Goal: Task Accomplishment & Management: Manage account settings

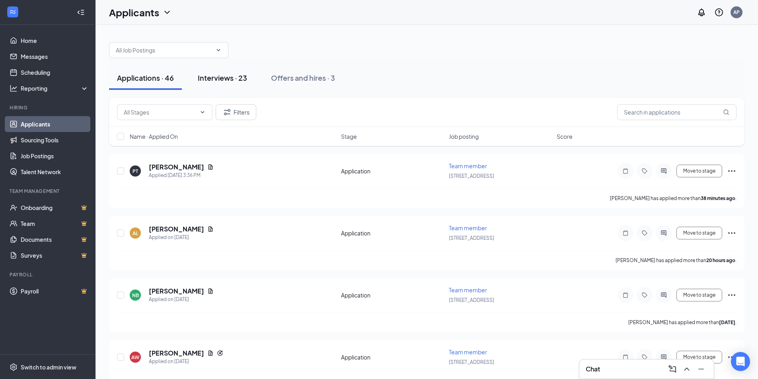
click at [226, 78] on div "Interviews · 23" at bounding box center [222, 78] width 49 height 10
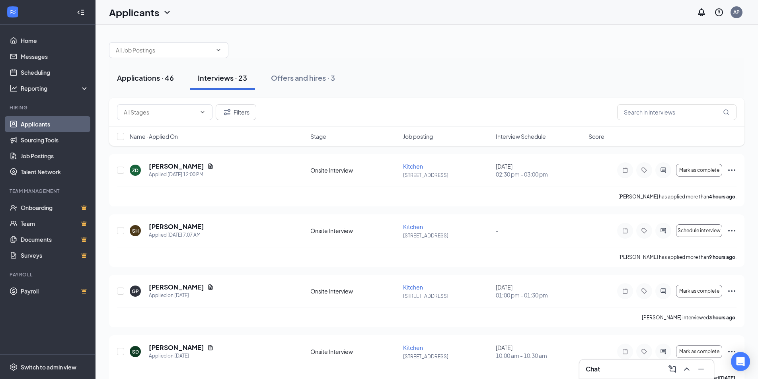
click at [156, 77] on div "Applications · 46" at bounding box center [145, 78] width 57 height 10
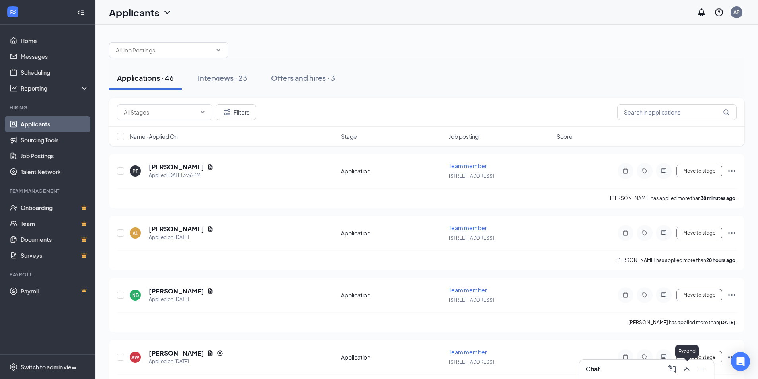
click at [686, 367] on icon "ChevronUp" at bounding box center [687, 370] width 10 height 10
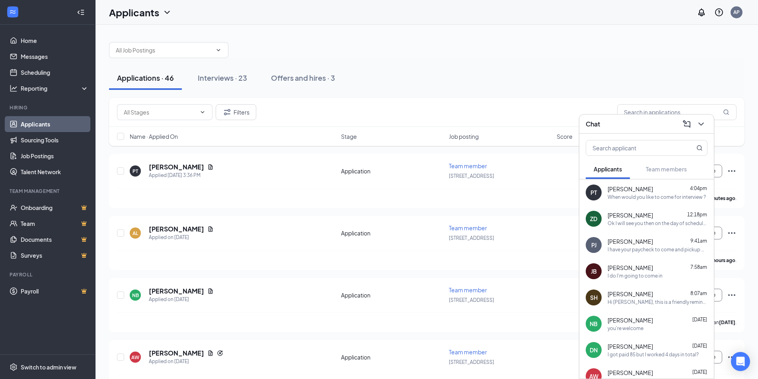
click at [628, 193] on span "[PERSON_NAME]" at bounding box center [630, 189] width 45 height 8
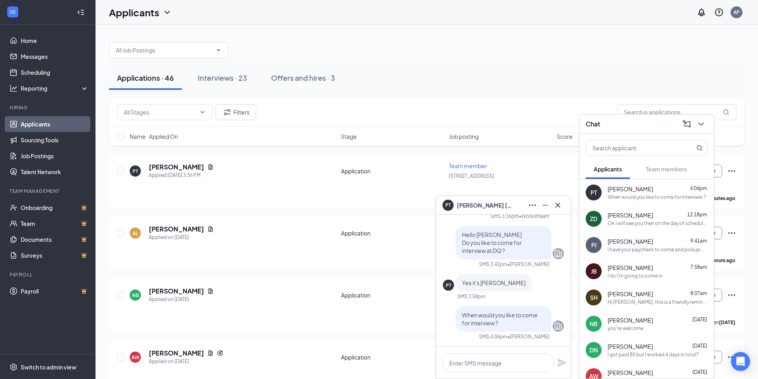
click at [511, 78] on div "Applications · 46 Interviews · 23 Offers and hires · 3" at bounding box center [427, 78] width 636 height 24
click at [557, 205] on icon "Cross" at bounding box center [558, 205] width 5 height 5
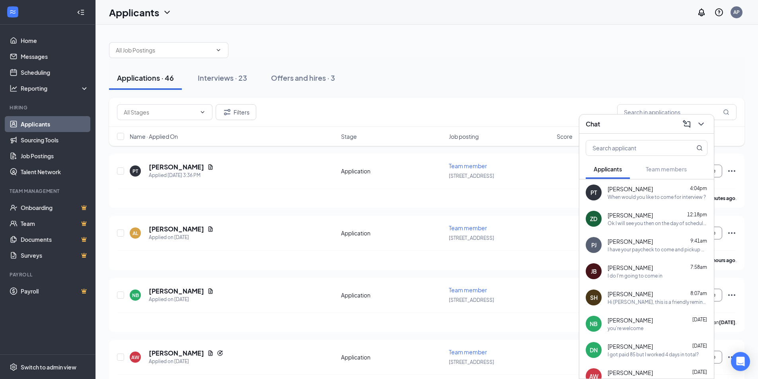
click at [623, 217] on span "[PERSON_NAME]" at bounding box center [630, 215] width 45 height 8
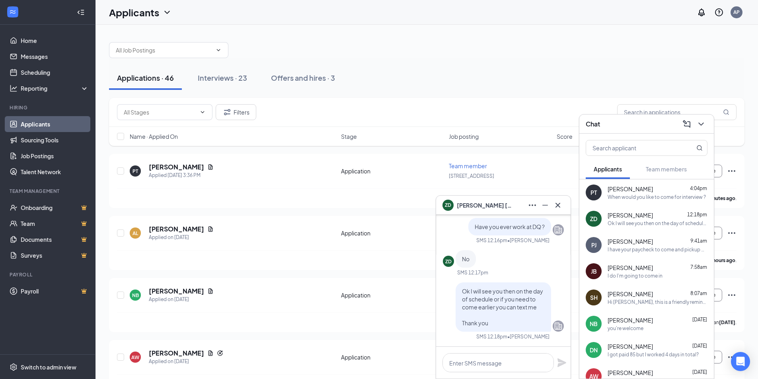
click at [642, 248] on div "I have your paycheck to come and pickup DQ Thank you" at bounding box center [658, 249] width 100 height 7
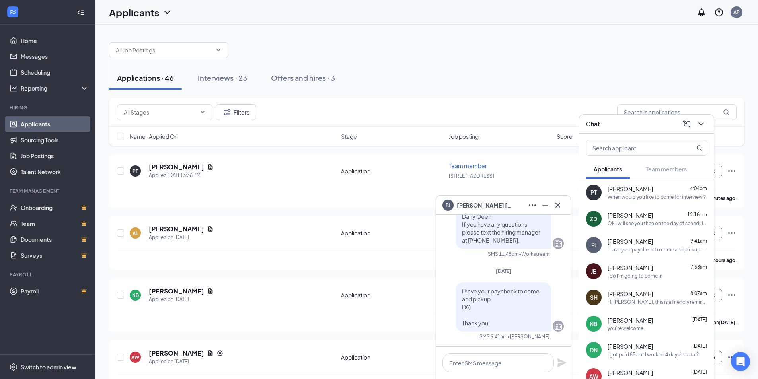
click at [633, 193] on div "[PERSON_NAME] 4:04pm When would you like to come for interview ?" at bounding box center [658, 193] width 100 height 16
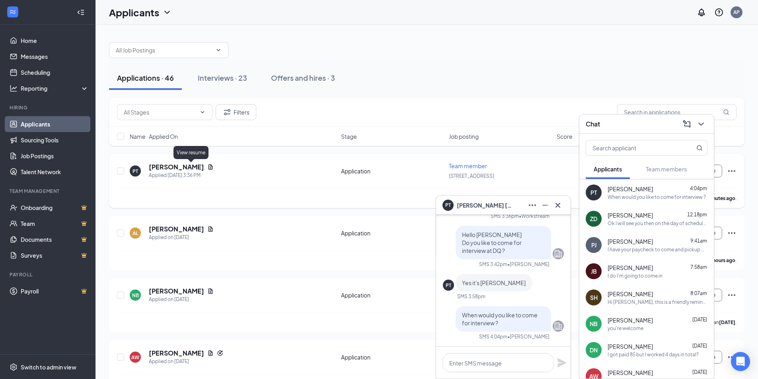
click at [207, 165] on icon "Document" at bounding box center [210, 167] width 6 height 6
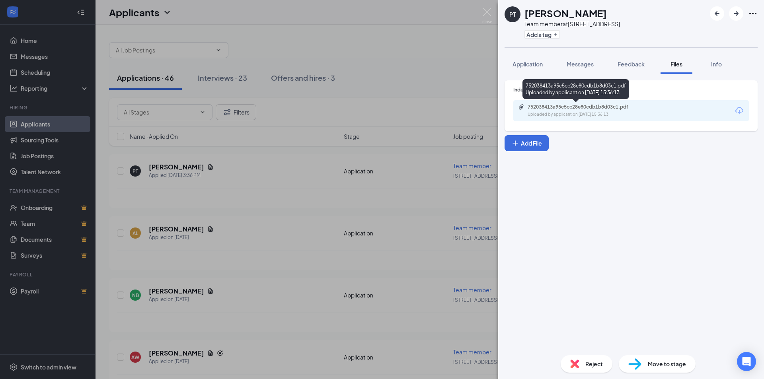
click at [552, 110] on div "752038413a95c5cc28e80cdb1b8d03c1.pdf Uploaded by applicant on [DATE] 15:36:13" at bounding box center [582, 111] width 129 height 14
click at [487, 11] on img at bounding box center [488, 16] width 10 height 16
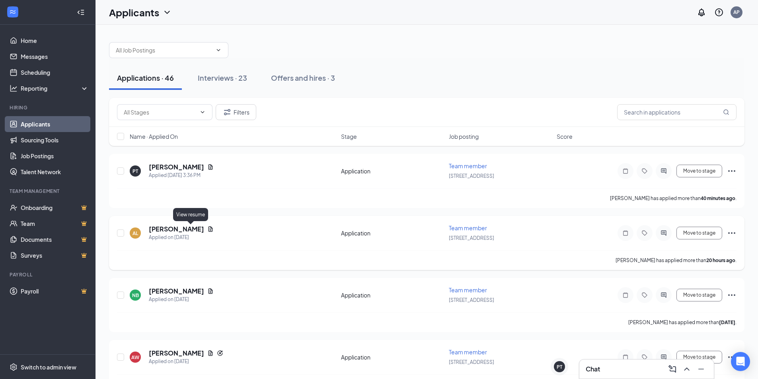
click at [209, 229] on icon "Document" at bounding box center [211, 229] width 4 height 5
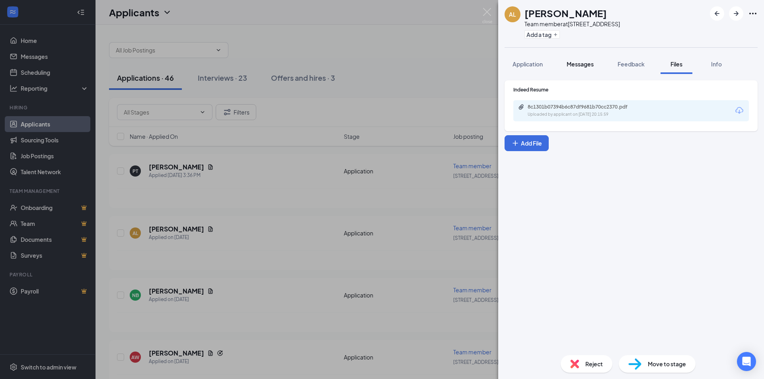
click at [590, 62] on span "Messages" at bounding box center [580, 64] width 27 height 7
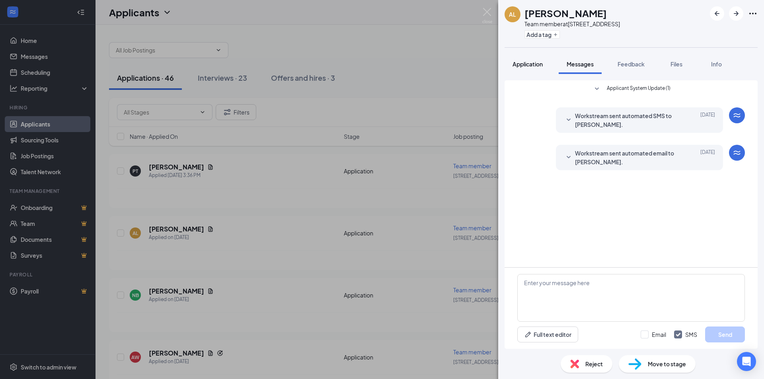
click at [535, 65] on span "Application" at bounding box center [528, 64] width 30 height 7
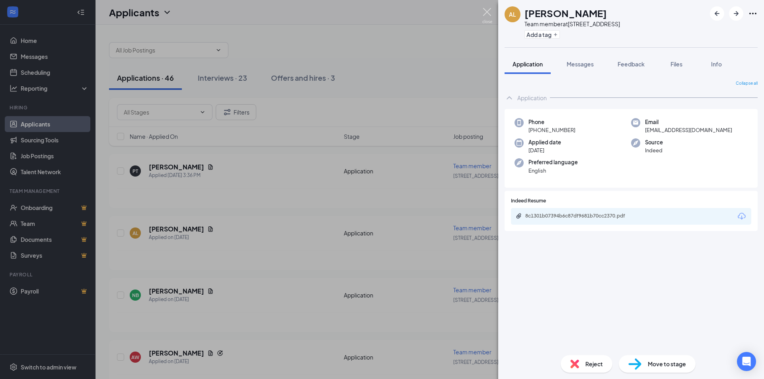
click at [487, 10] on img at bounding box center [488, 16] width 10 height 16
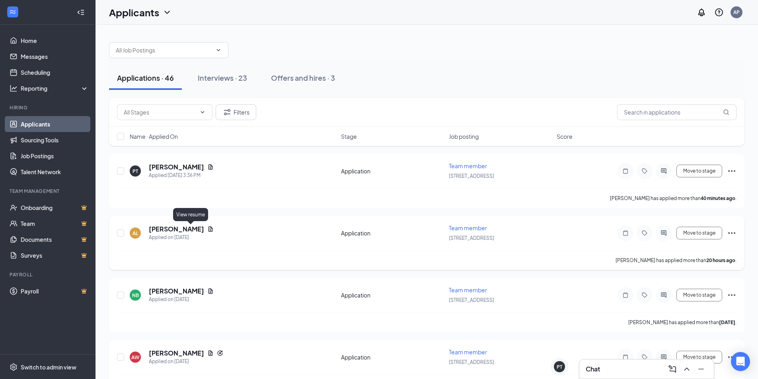
click at [209, 229] on icon "Document" at bounding box center [211, 229] width 4 height 5
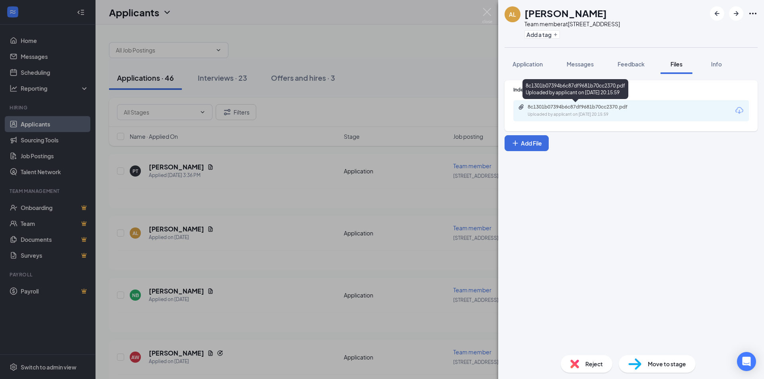
click at [583, 113] on div "Uploaded by applicant on [DATE] 20:15:59" at bounding box center [587, 114] width 119 height 6
click at [488, 13] on img at bounding box center [488, 16] width 10 height 16
